Goal: Navigation & Orientation: Find specific page/section

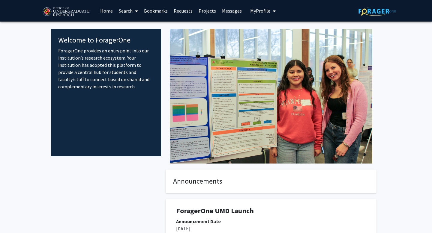
click at [190, 10] on link "Requests" at bounding box center [183, 10] width 25 height 21
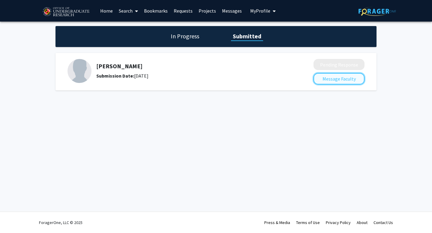
click at [328, 84] on button "Message Faculty" at bounding box center [339, 78] width 51 height 11
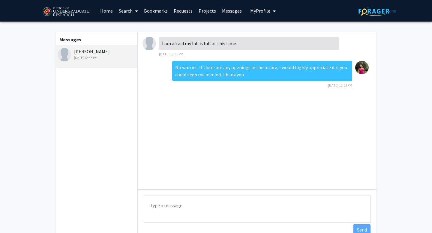
click at [126, 10] on link "Search" at bounding box center [128, 10] width 25 height 21
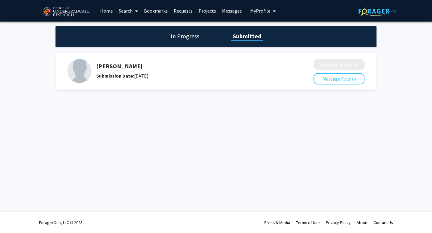
click at [209, 11] on link "Projects" at bounding box center [207, 10] width 23 height 21
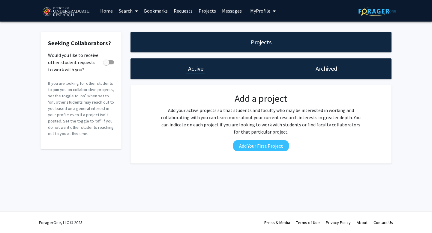
click at [207, 10] on link "Projects" at bounding box center [207, 10] width 23 height 21
click at [207, 7] on link "Projects" at bounding box center [207, 10] width 23 height 21
click at [185, 11] on link "Requests" at bounding box center [183, 10] width 25 height 21
